Goal: Information Seeking & Learning: Find specific page/section

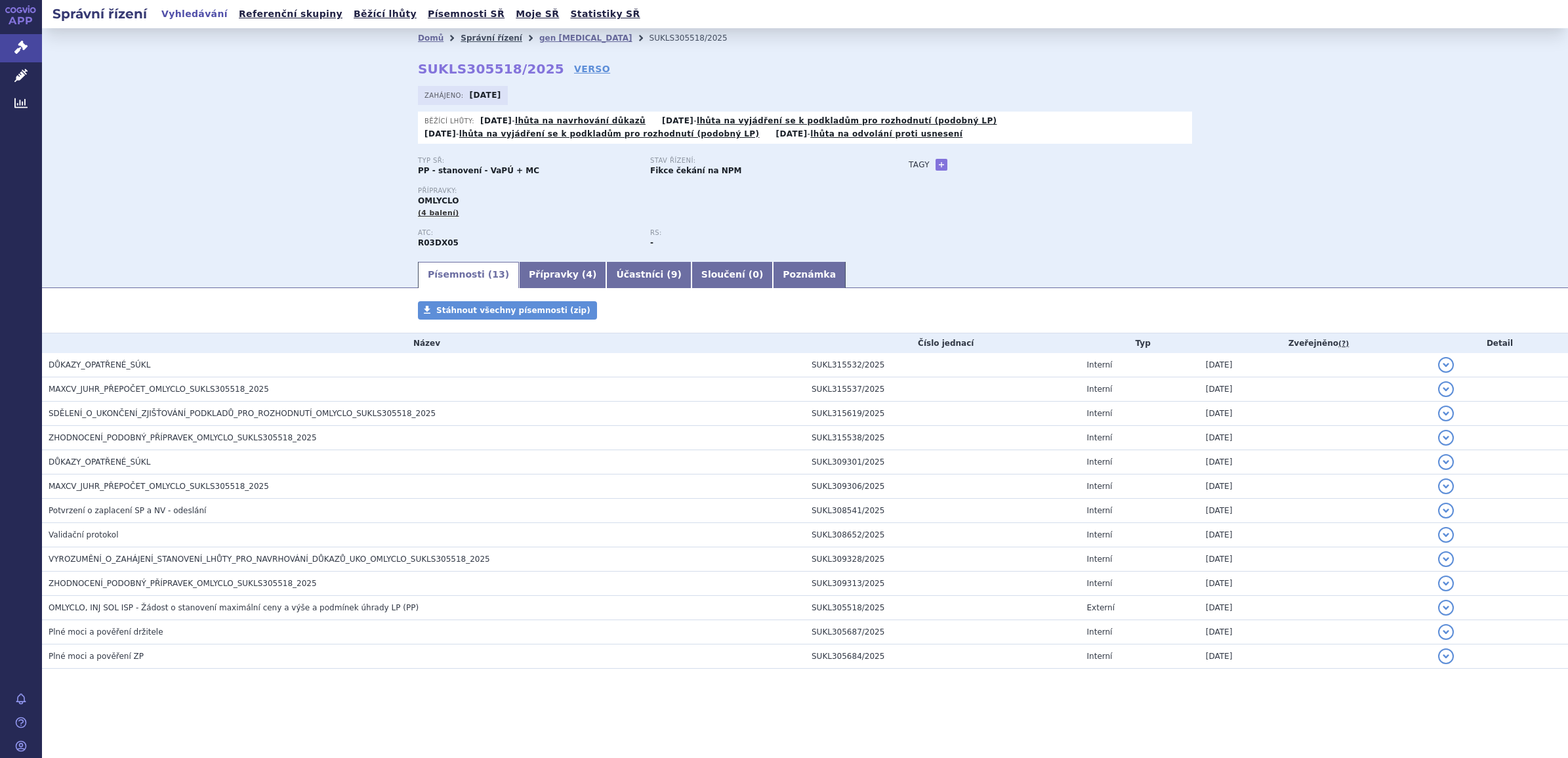
click at [497, 36] on link "Správní řízení" at bounding box center [492, 38] width 62 height 9
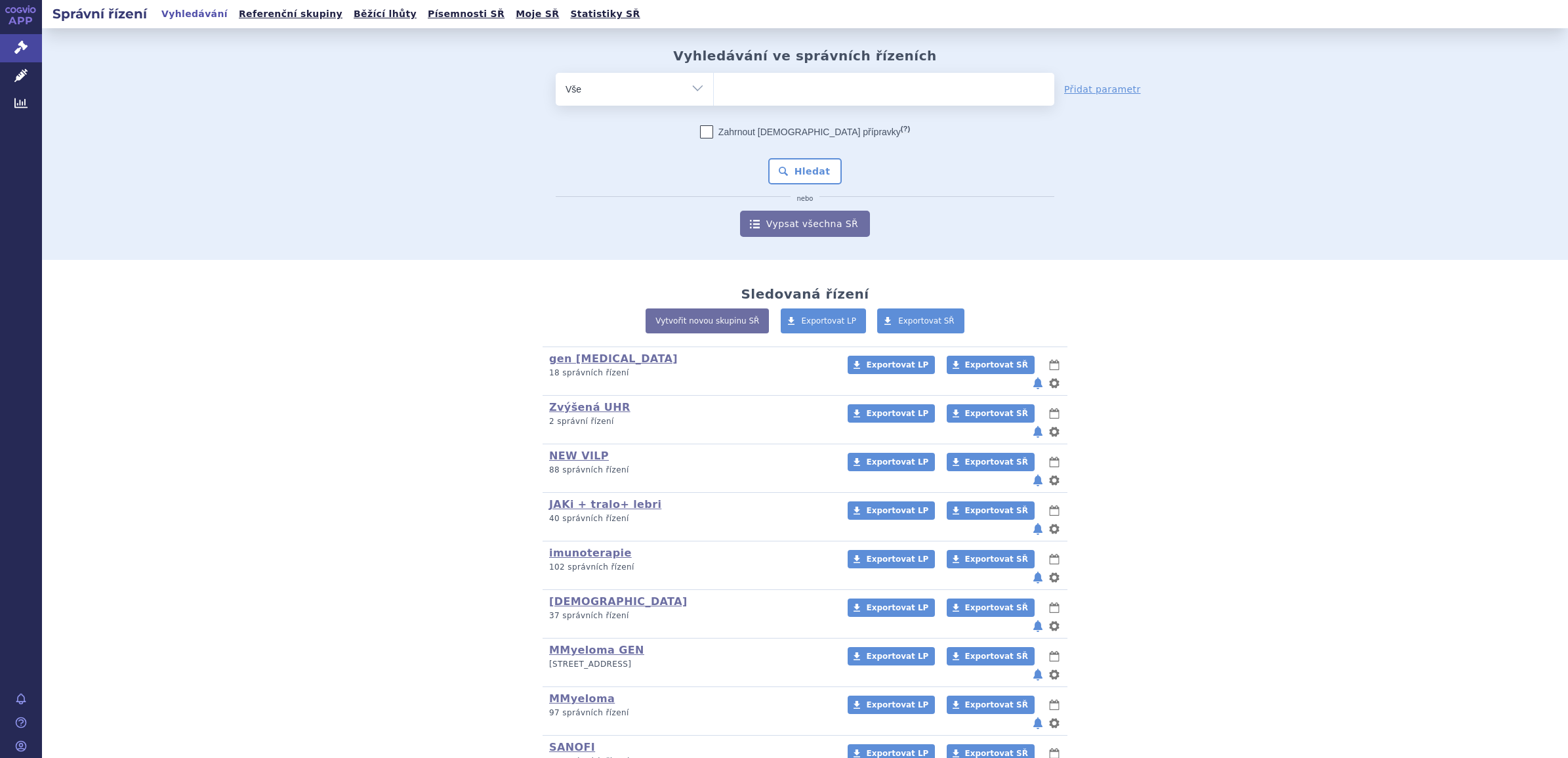
click at [818, 87] on ul at bounding box center [884, 86] width 340 height 27
click at [714, 87] on select at bounding box center [713, 88] width 1 height 33
type input "sa"
type input "sar"
type input "sarc"
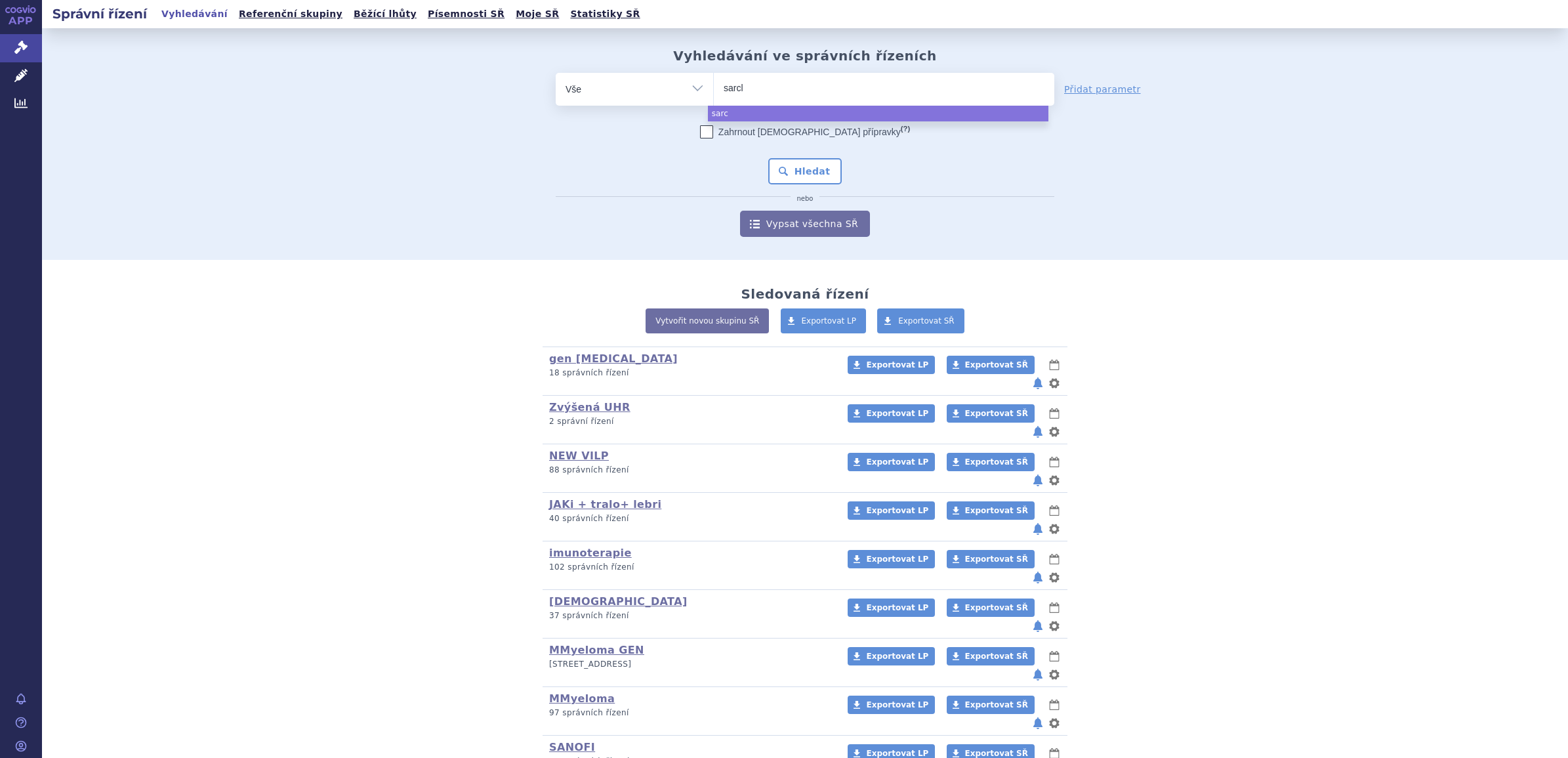
type input "sarcli"
type input "sarclisa"
select select "sarclisa"
click at [813, 169] on button "Hledat" at bounding box center [806, 171] width 74 height 26
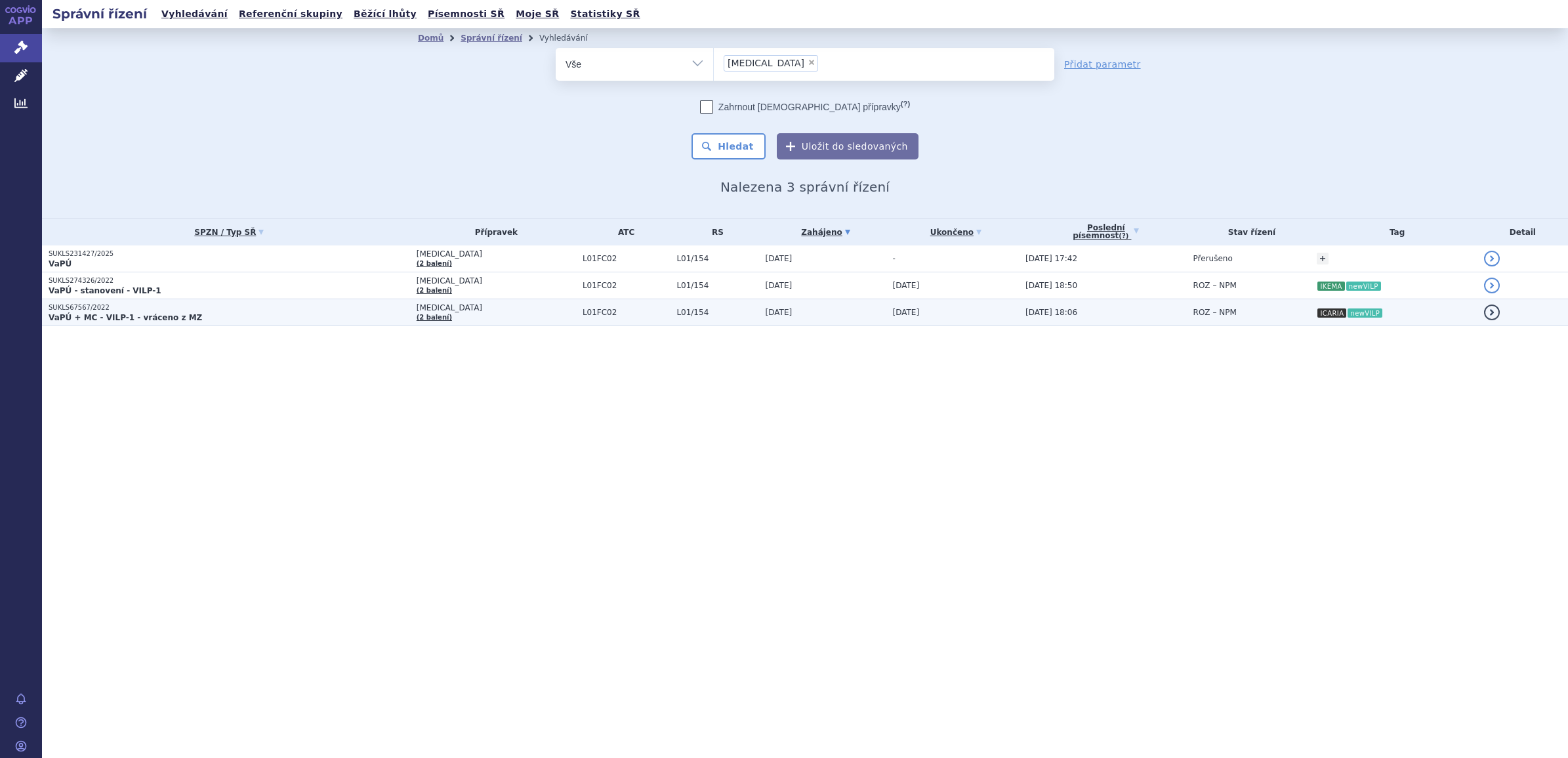
click at [149, 315] on strong "VaPÚ + MC - VILP-1 - vráceno z MZ" at bounding box center [125, 317] width 154 height 9
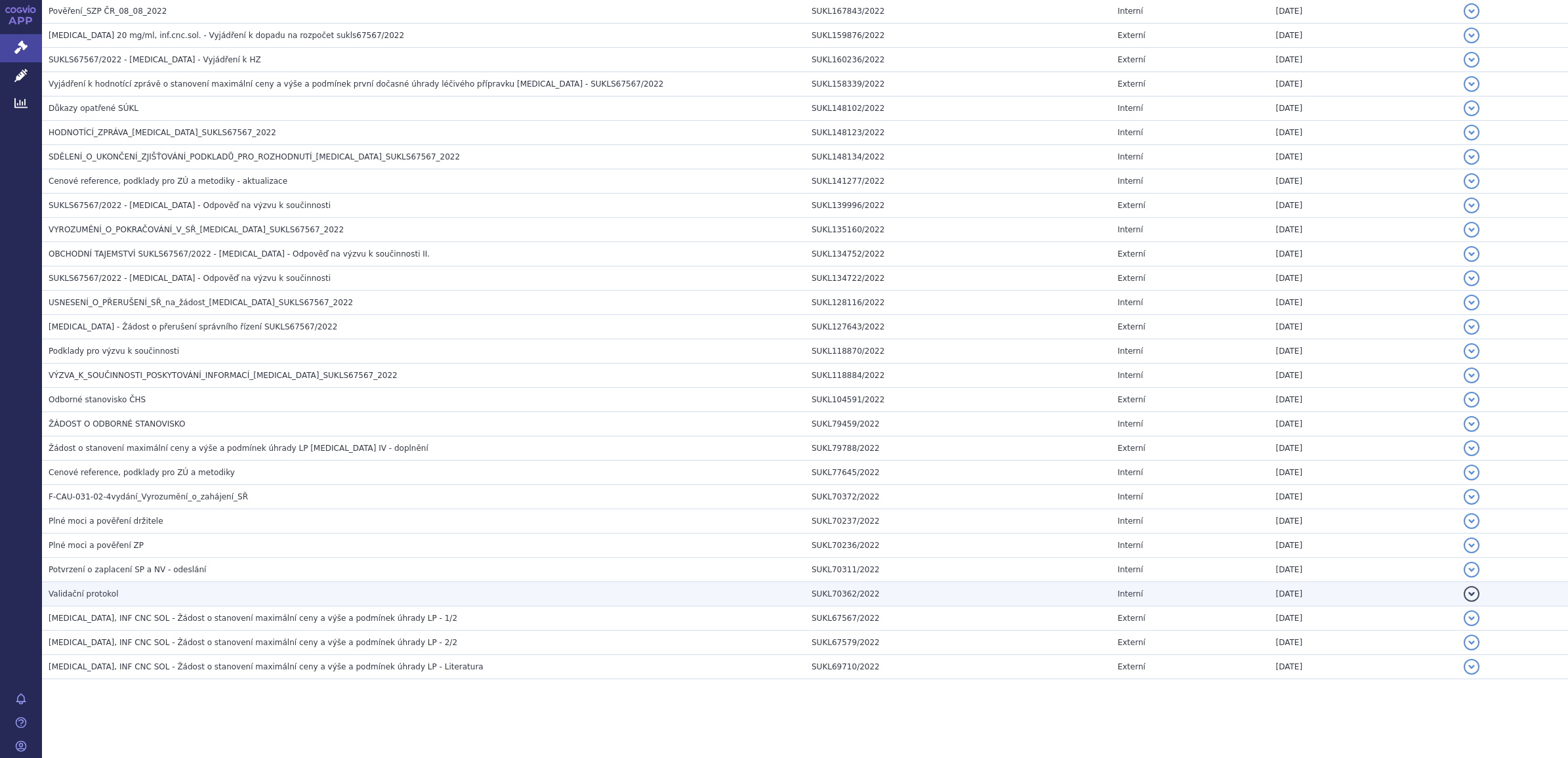
scroll to position [929, 0]
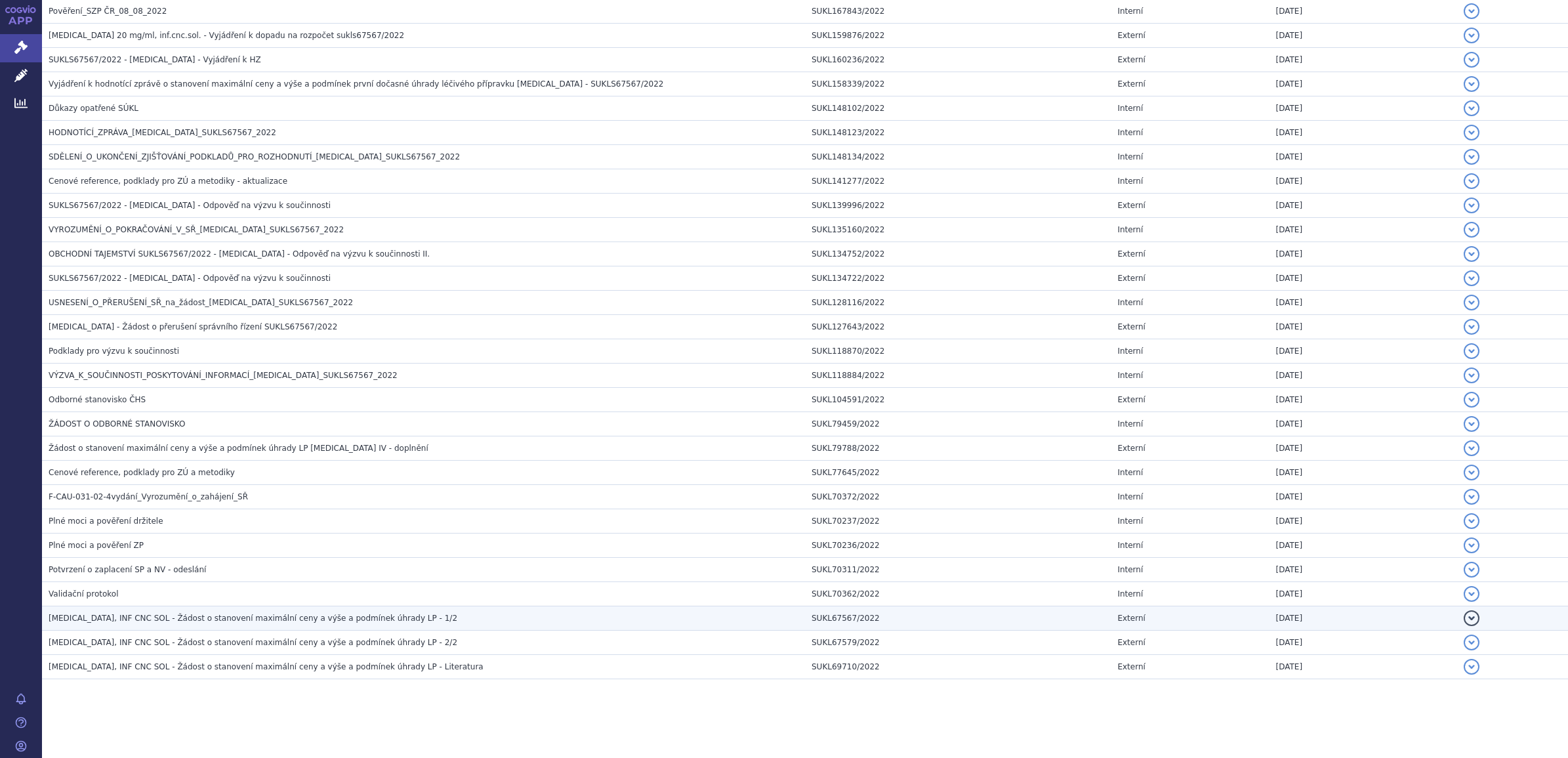
click at [115, 619] on span "[MEDICAL_DATA], INF CNC SOL - Žádost o stanovení maximální ceny a výše a podmín…" at bounding box center [252, 618] width 409 height 9
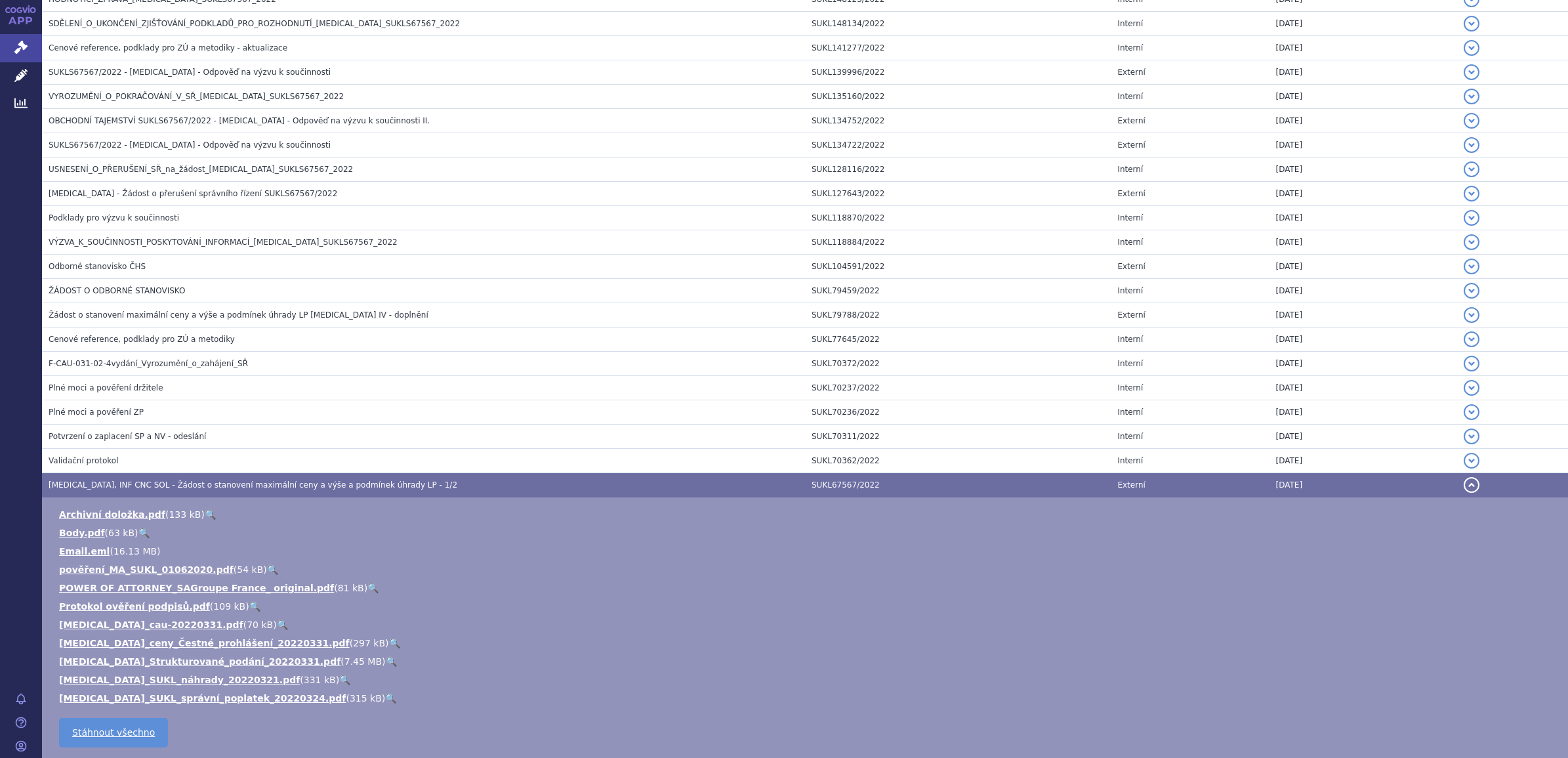
scroll to position [1094, 0]
